Goal: Navigation & Orientation: Find specific page/section

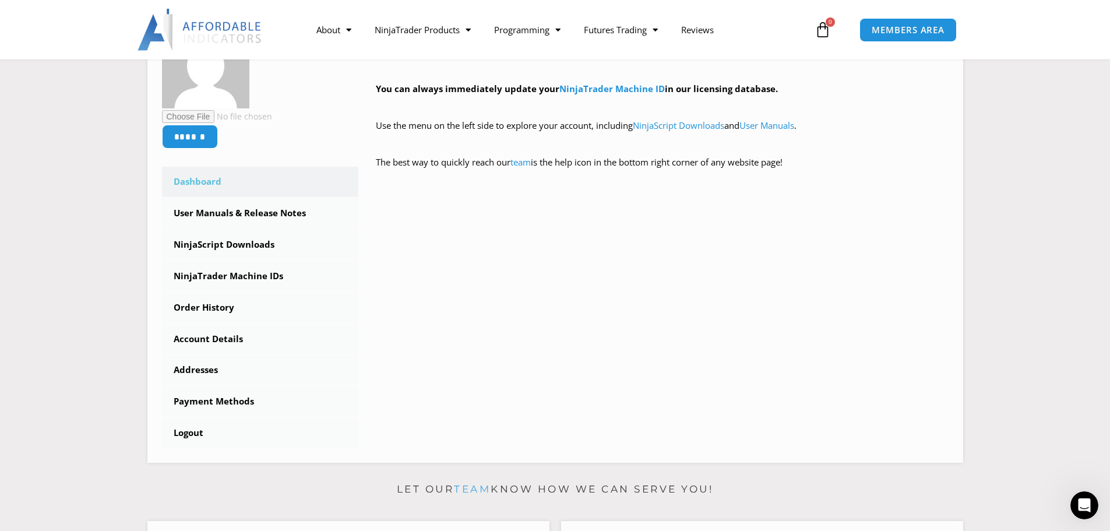
scroll to position [321, 0]
click at [1079, 509] on icon "Open Intercom Messenger" at bounding box center [1082, 503] width 19 height 19
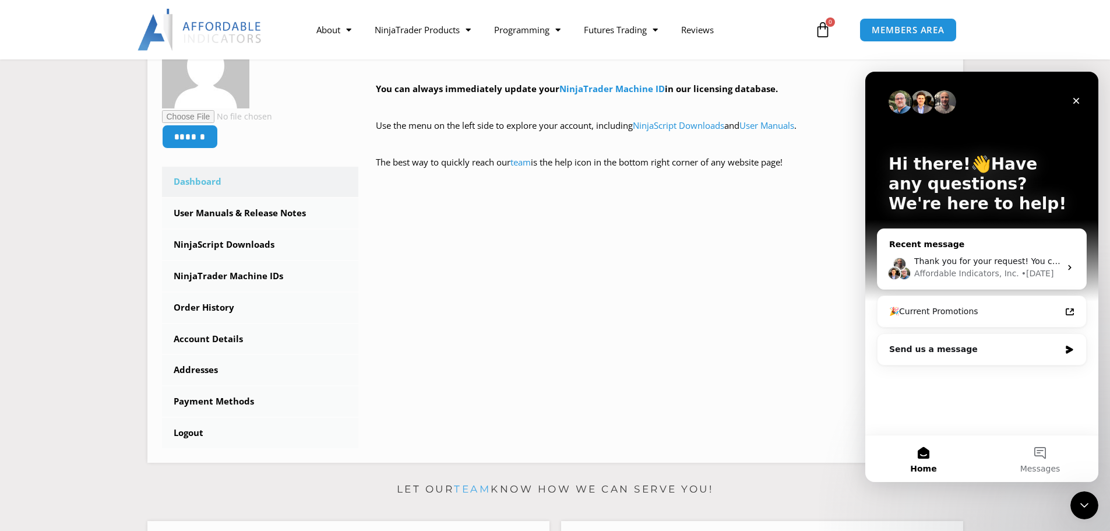
click at [969, 272] on div "Affordable Indicators, Inc." at bounding box center [966, 273] width 105 height 12
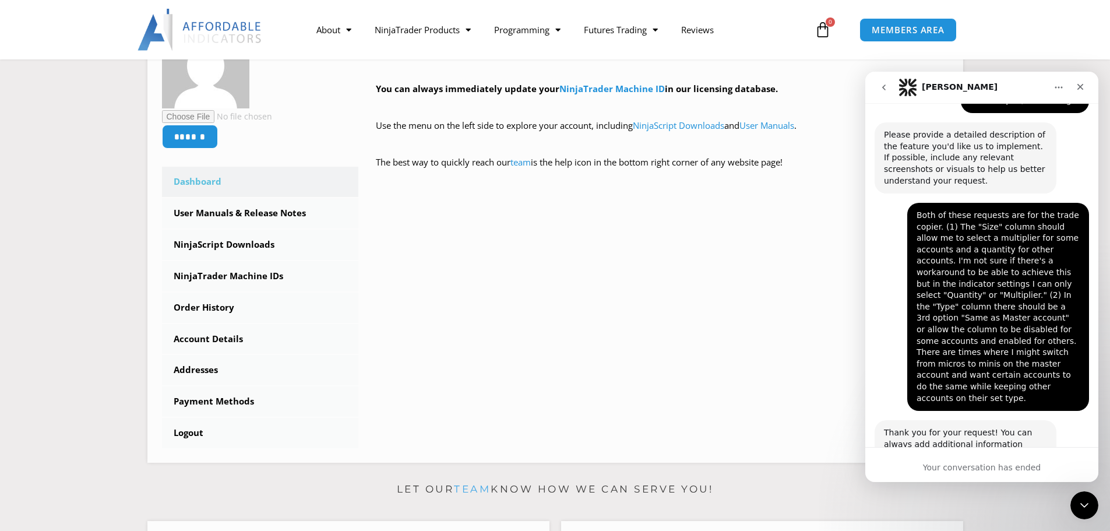
click at [888, 96] on button "go back" at bounding box center [884, 87] width 22 height 22
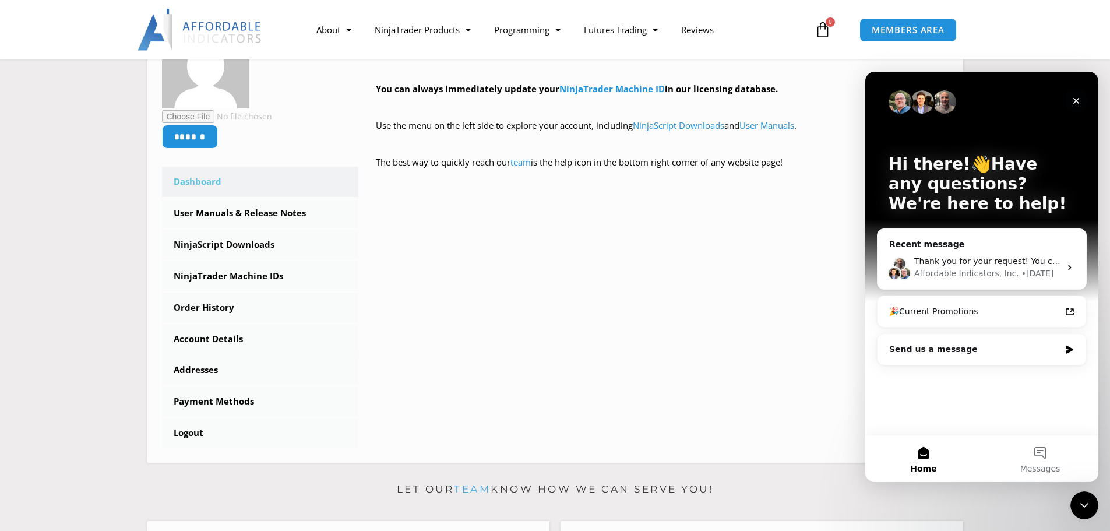
drag, startPoint x: 1069, startPoint y: 98, endPoint x: 1930, endPoint y: 182, distance: 864.8
click at [1069, 98] on div "Close" at bounding box center [1076, 100] width 21 height 21
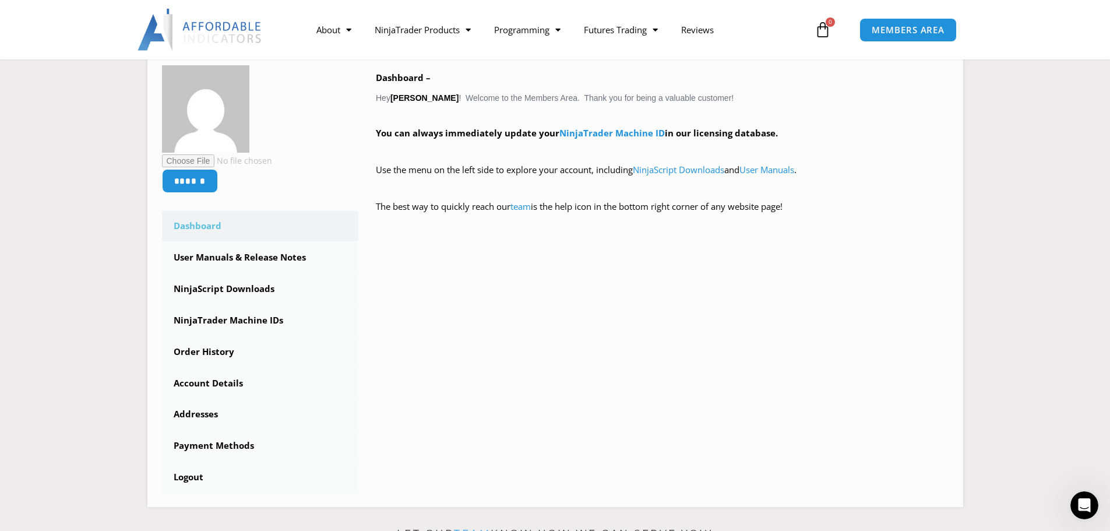
scroll to position [78, 0]
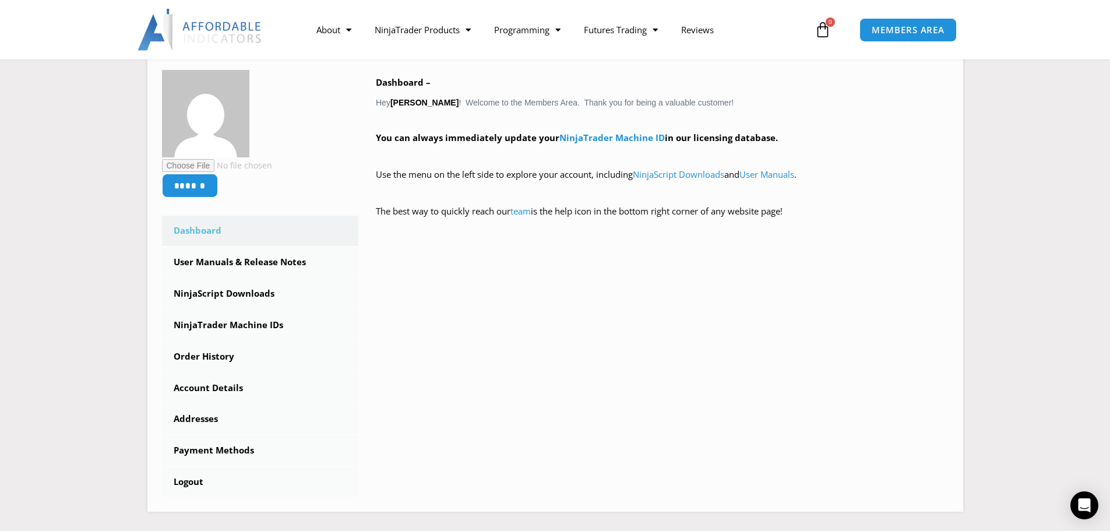
scroll to position [388, 0]
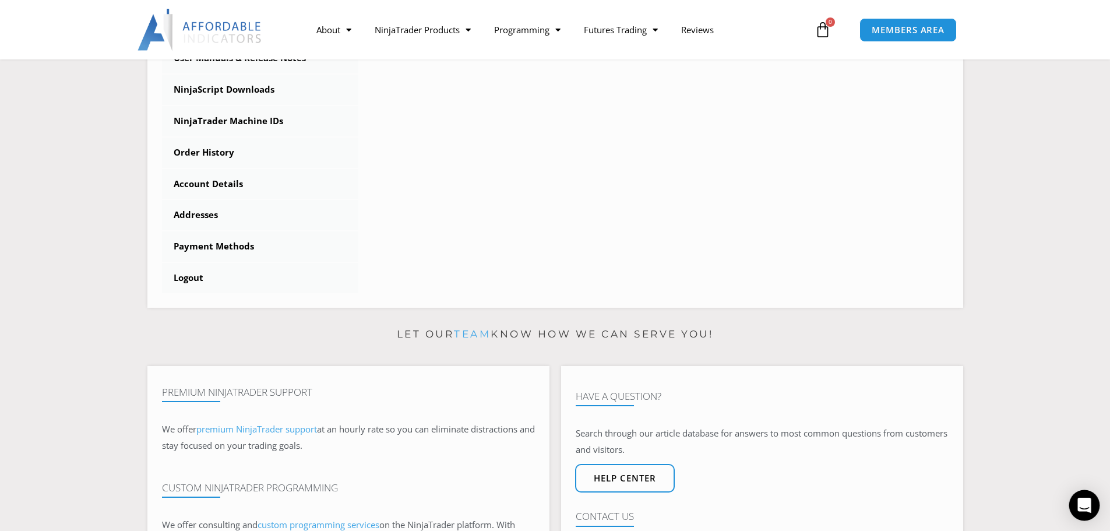
drag, startPoint x: 1080, startPoint y: 499, endPoint x: 1072, endPoint y: 494, distance: 10.0
click at [1079, 499] on icon "Open Intercom Messenger" at bounding box center [1084, 505] width 15 height 15
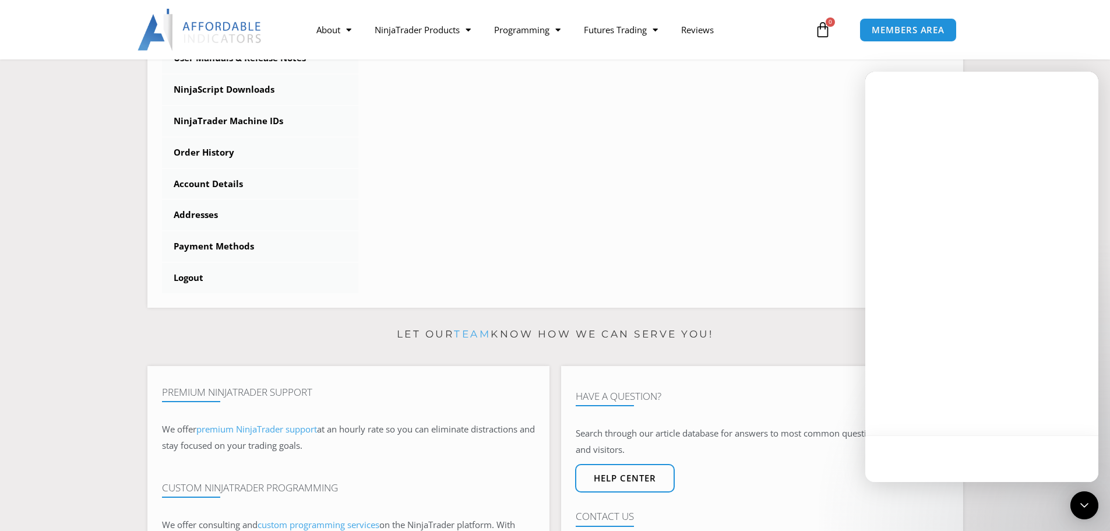
scroll to position [0, 0]
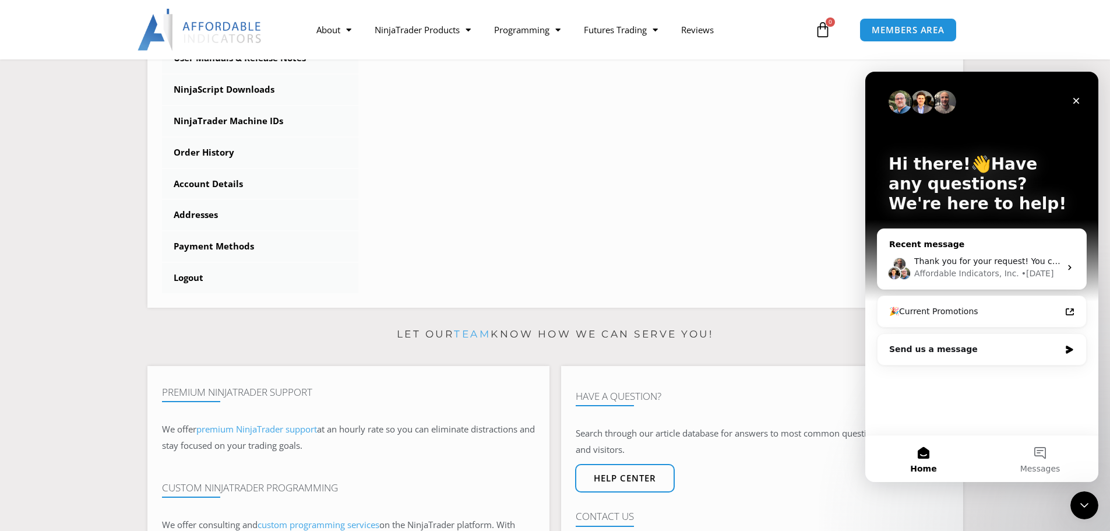
click at [957, 277] on div "Affordable Indicators, Inc." at bounding box center [966, 273] width 105 height 12
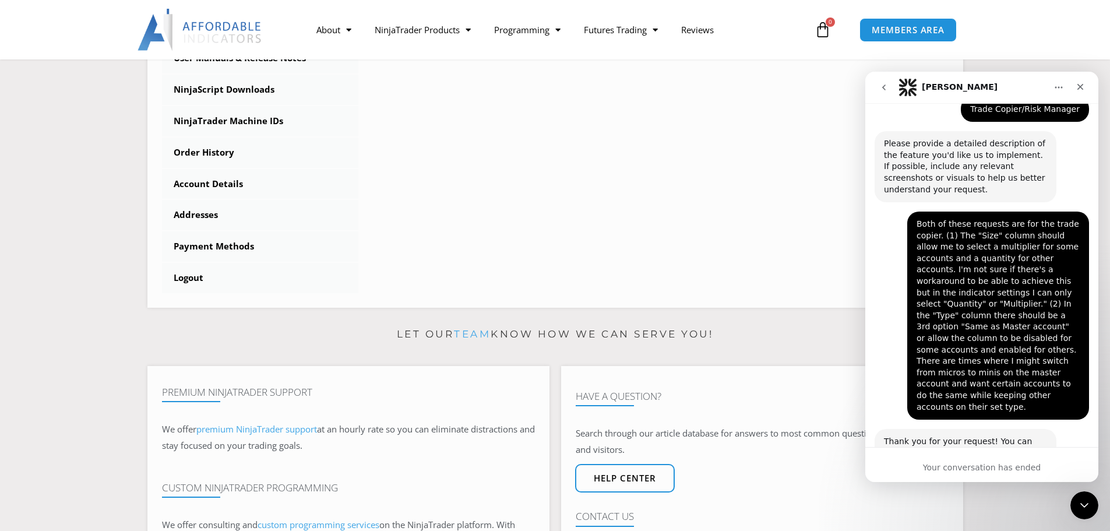
scroll to position [321, 0]
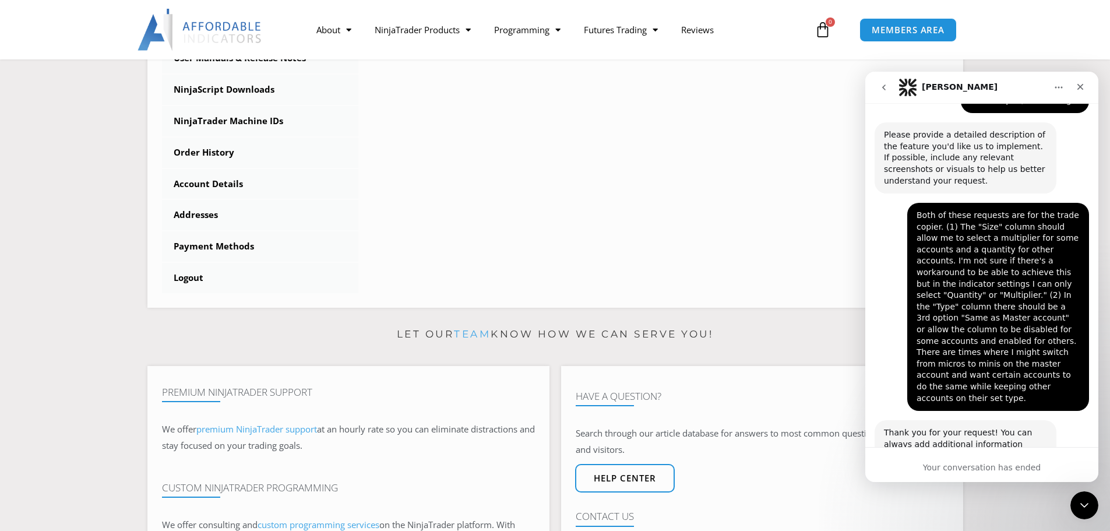
click at [894, 87] on button "go back" at bounding box center [884, 87] width 22 height 22
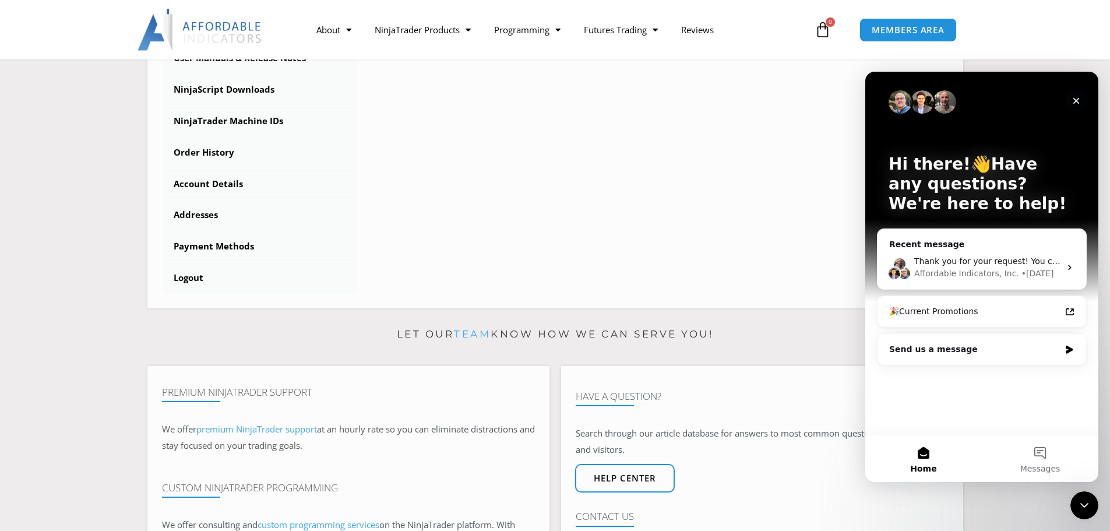
click at [1079, 97] on icon "Close" at bounding box center [1076, 100] width 9 height 9
